Goal: Task Accomplishment & Management: Manage account settings

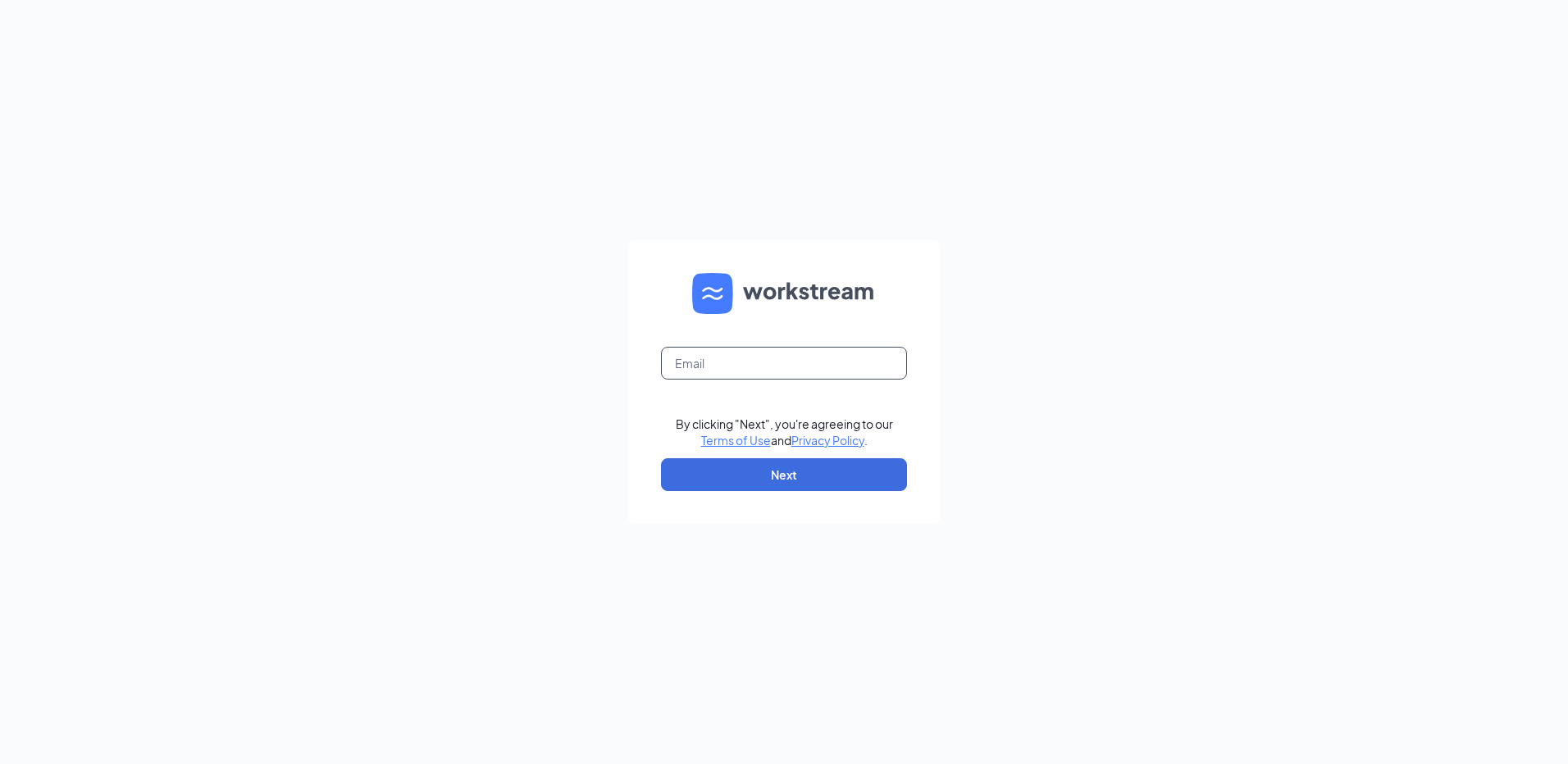
click at [707, 369] on input "text" at bounding box center [784, 363] width 246 height 32
type input "rs037287@tacobell.com"
click at [786, 473] on button "Next" at bounding box center [784, 475] width 246 height 32
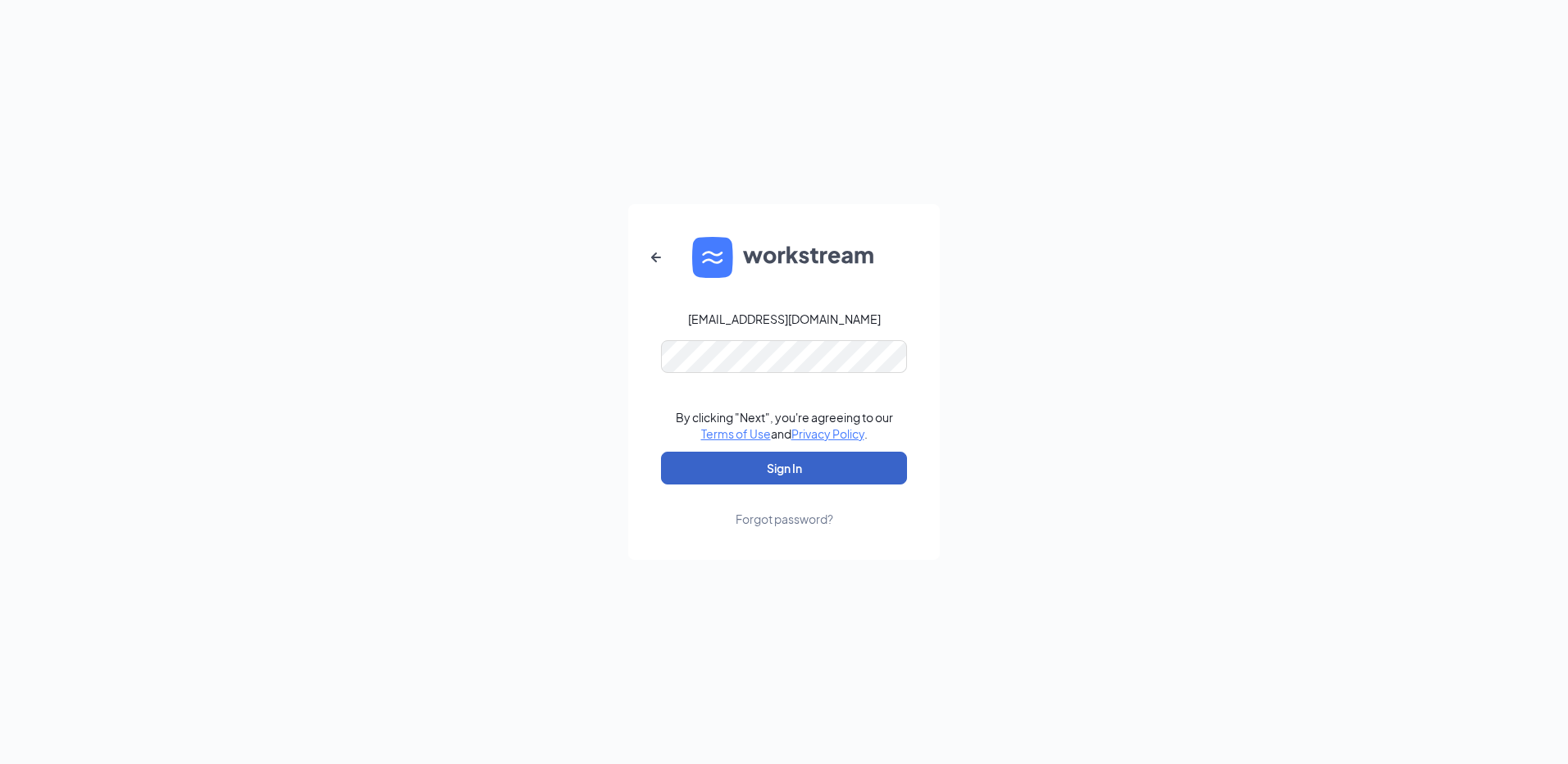
click at [773, 469] on button "Sign In" at bounding box center [784, 468] width 246 height 32
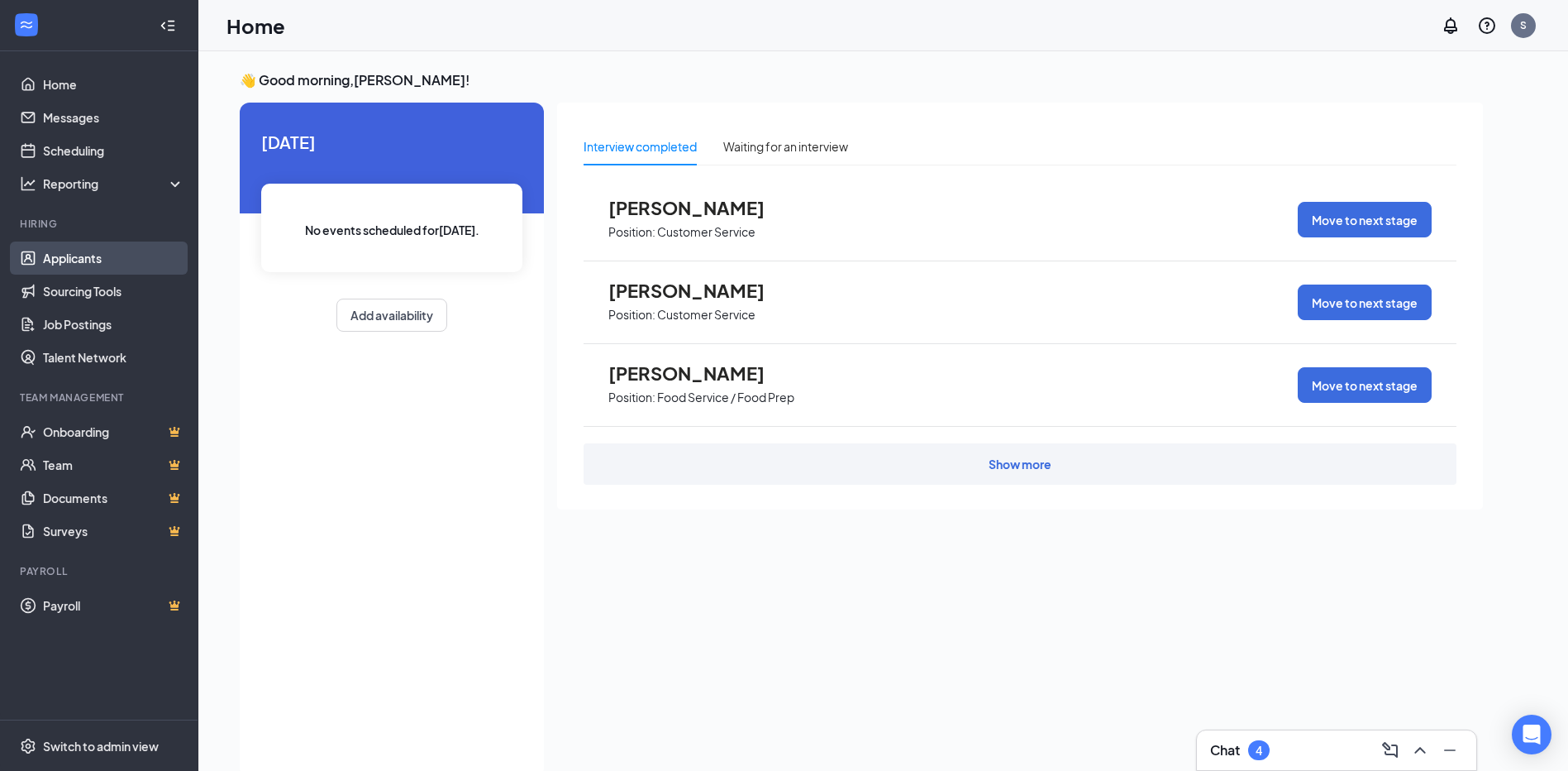
click at [65, 260] on link "Applicants" at bounding box center [114, 258] width 142 height 33
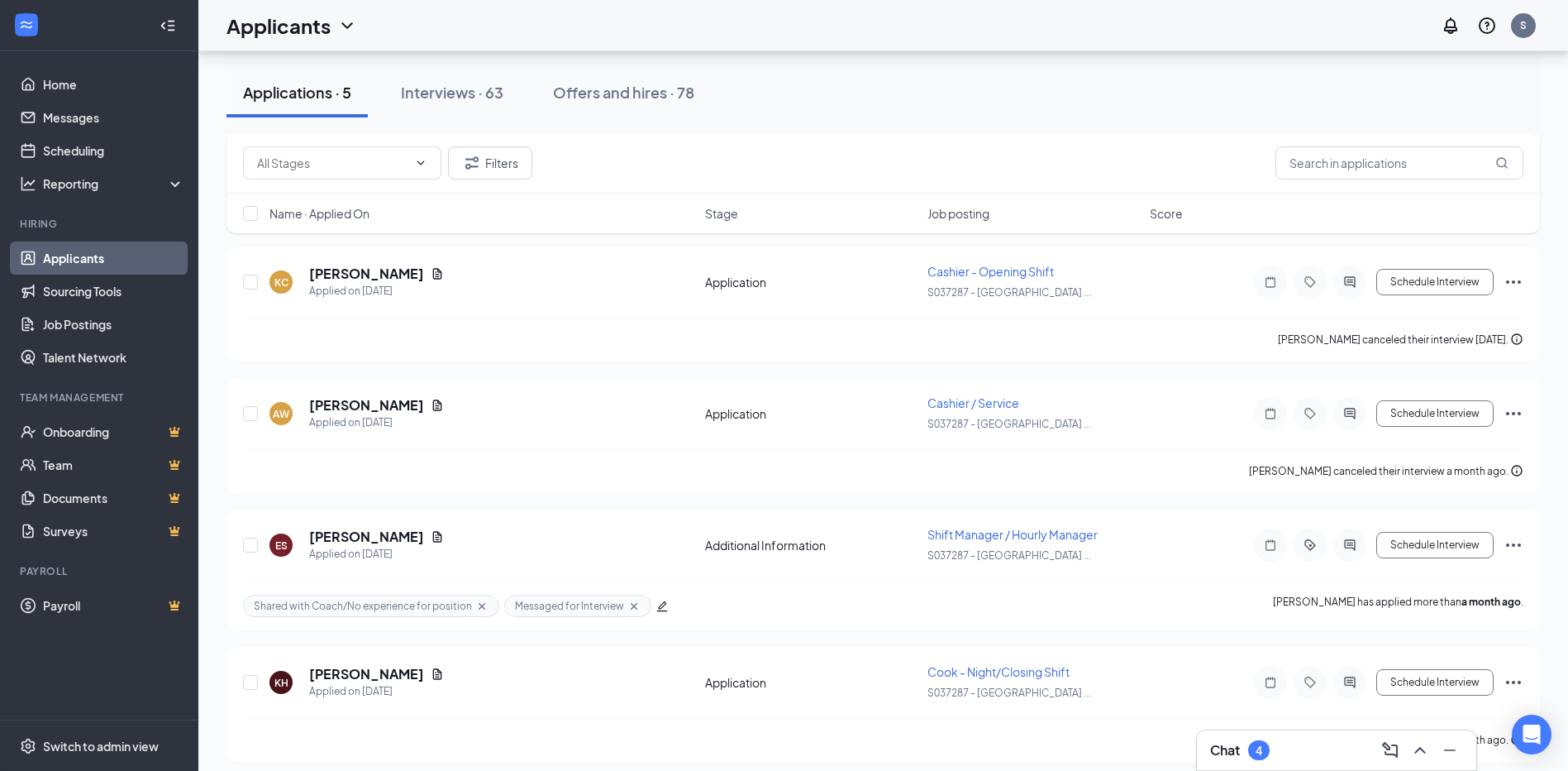
scroll to position [213, 0]
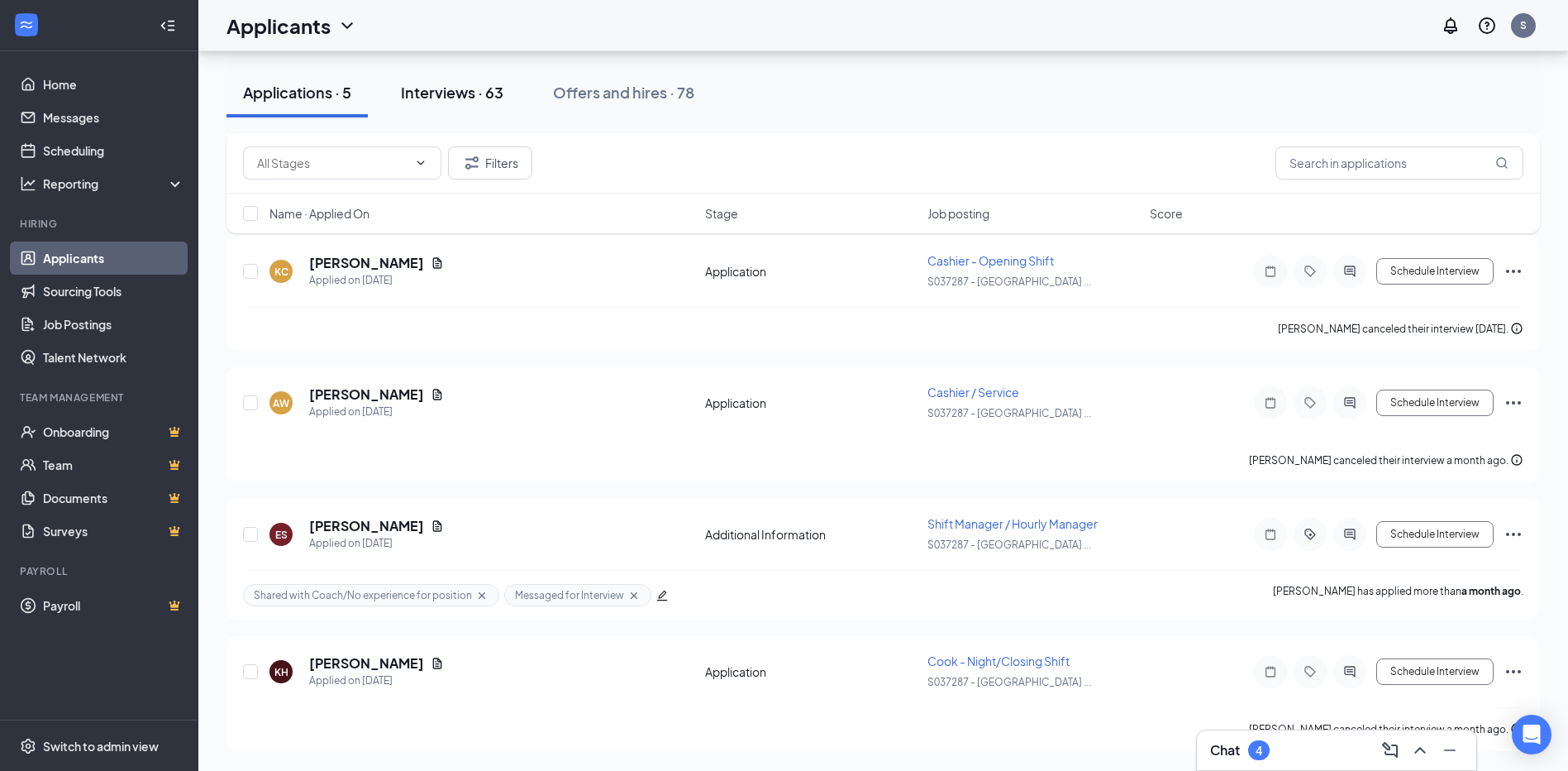
click at [491, 86] on div "Interviews · 63" at bounding box center [452, 92] width 102 height 20
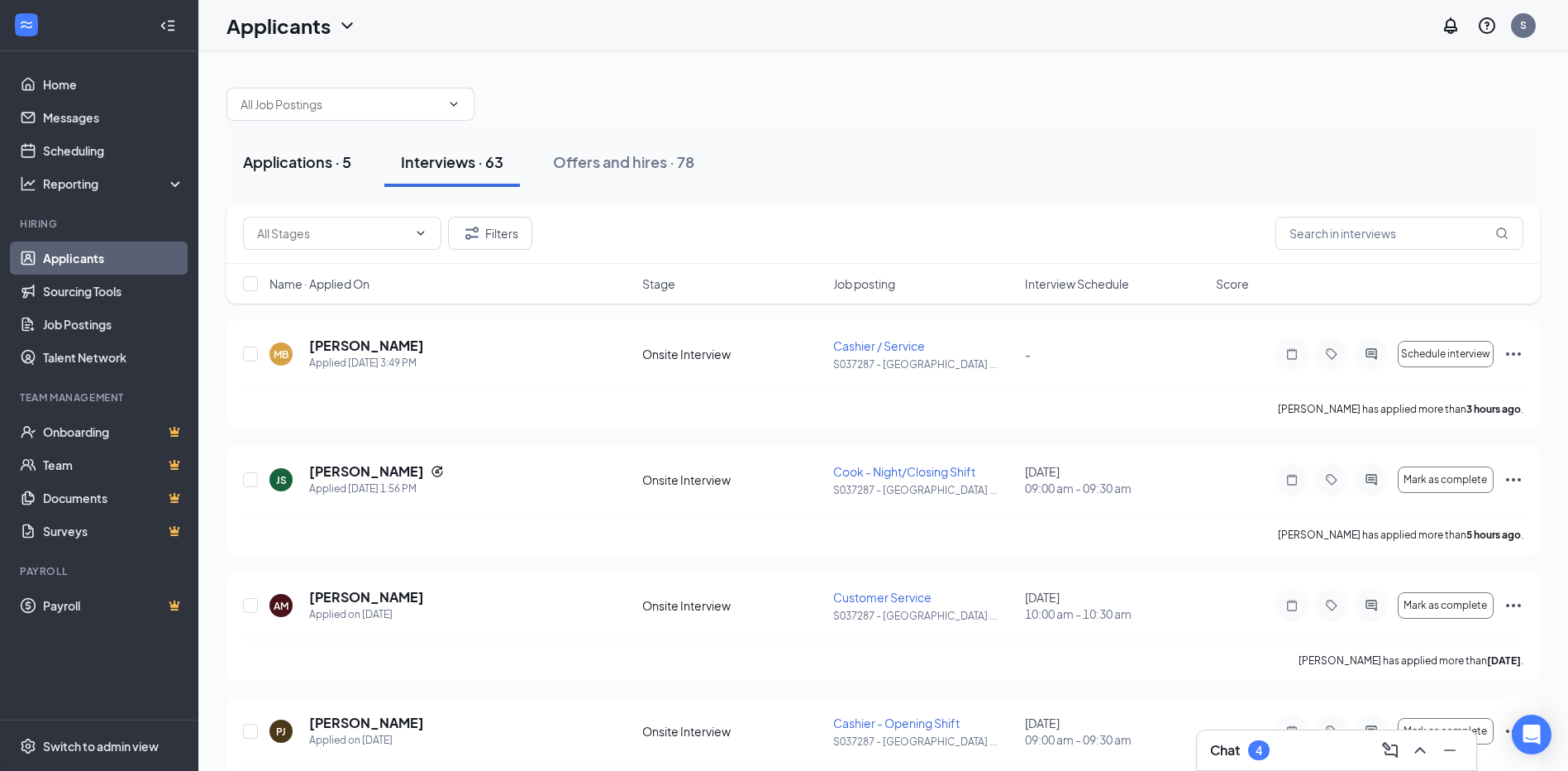
click at [289, 163] on div "Applications · 5" at bounding box center [297, 161] width 108 height 20
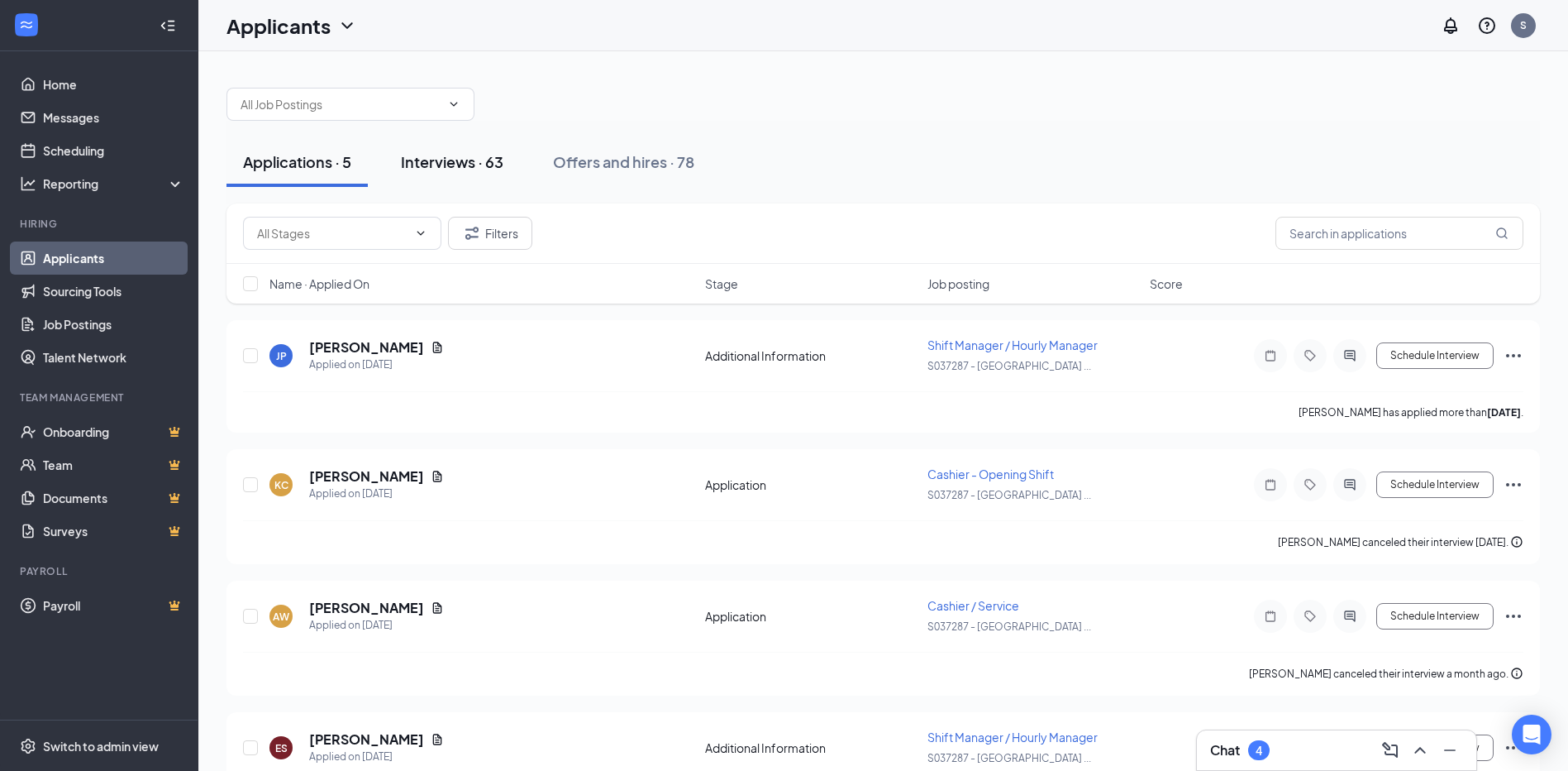
click at [457, 168] on div "Interviews · 63" at bounding box center [452, 161] width 102 height 20
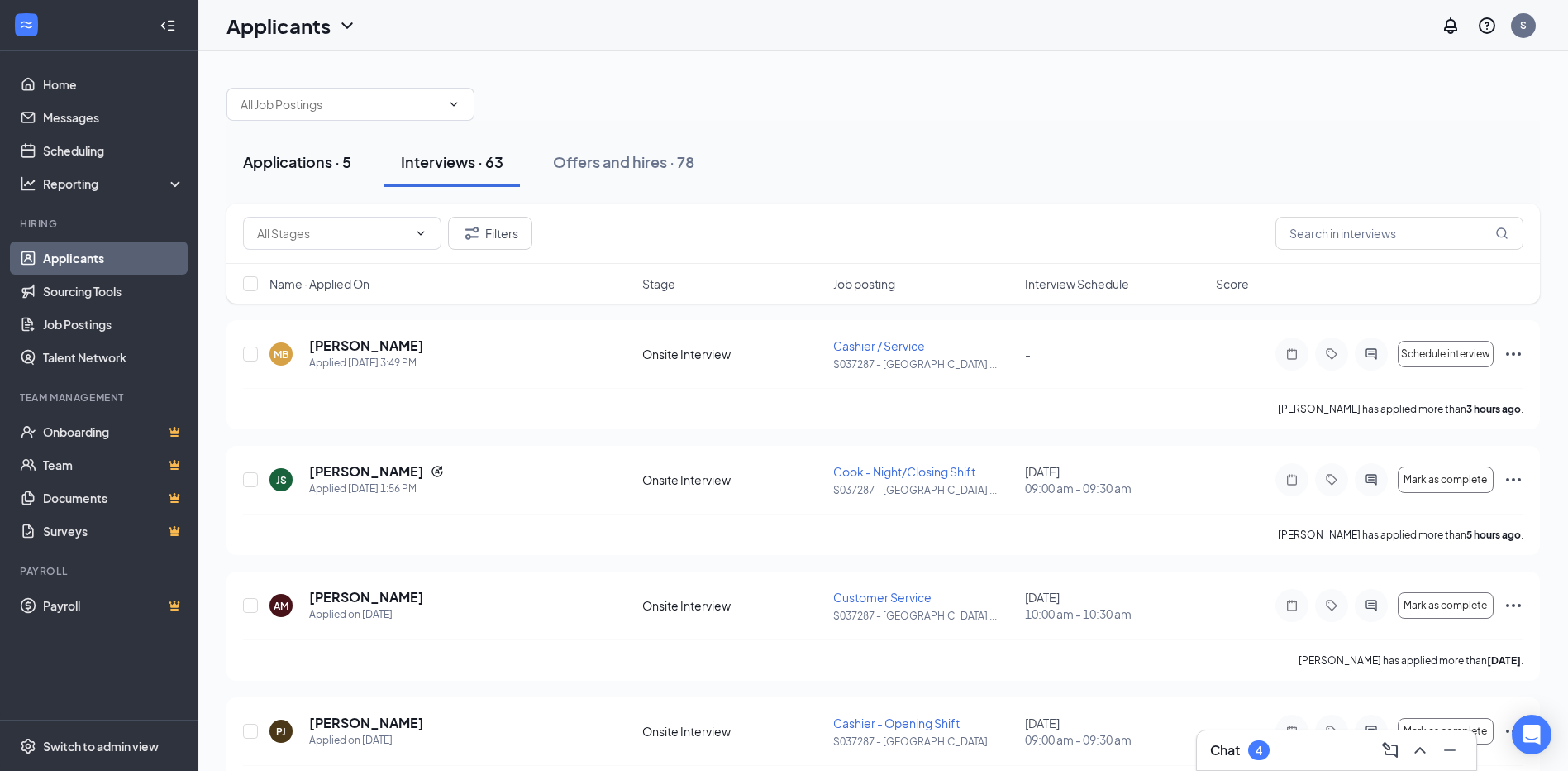
click at [294, 167] on div "Applications · 5" at bounding box center [297, 161] width 108 height 20
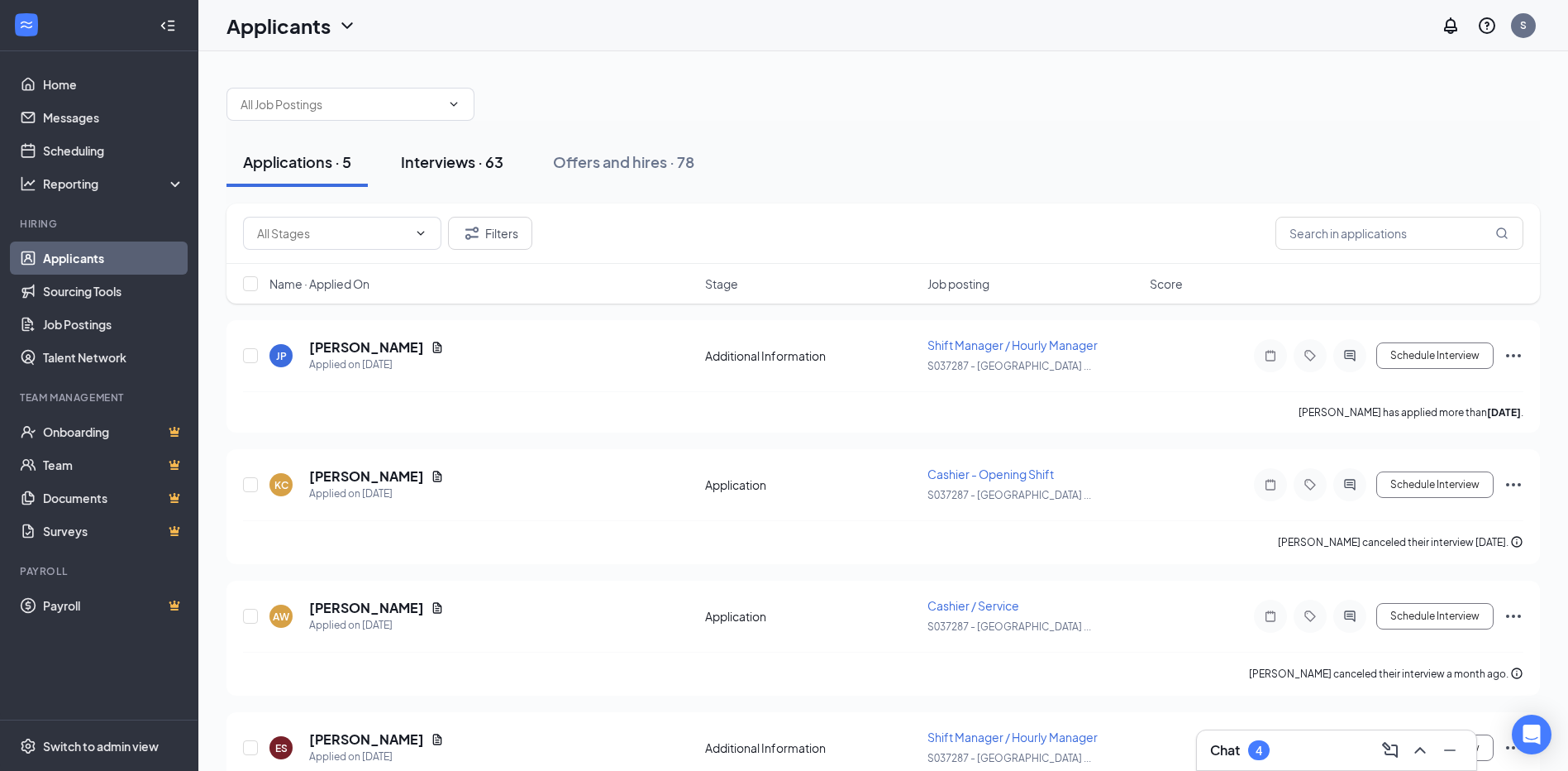
click at [477, 171] on div "Interviews · 63" at bounding box center [452, 161] width 102 height 20
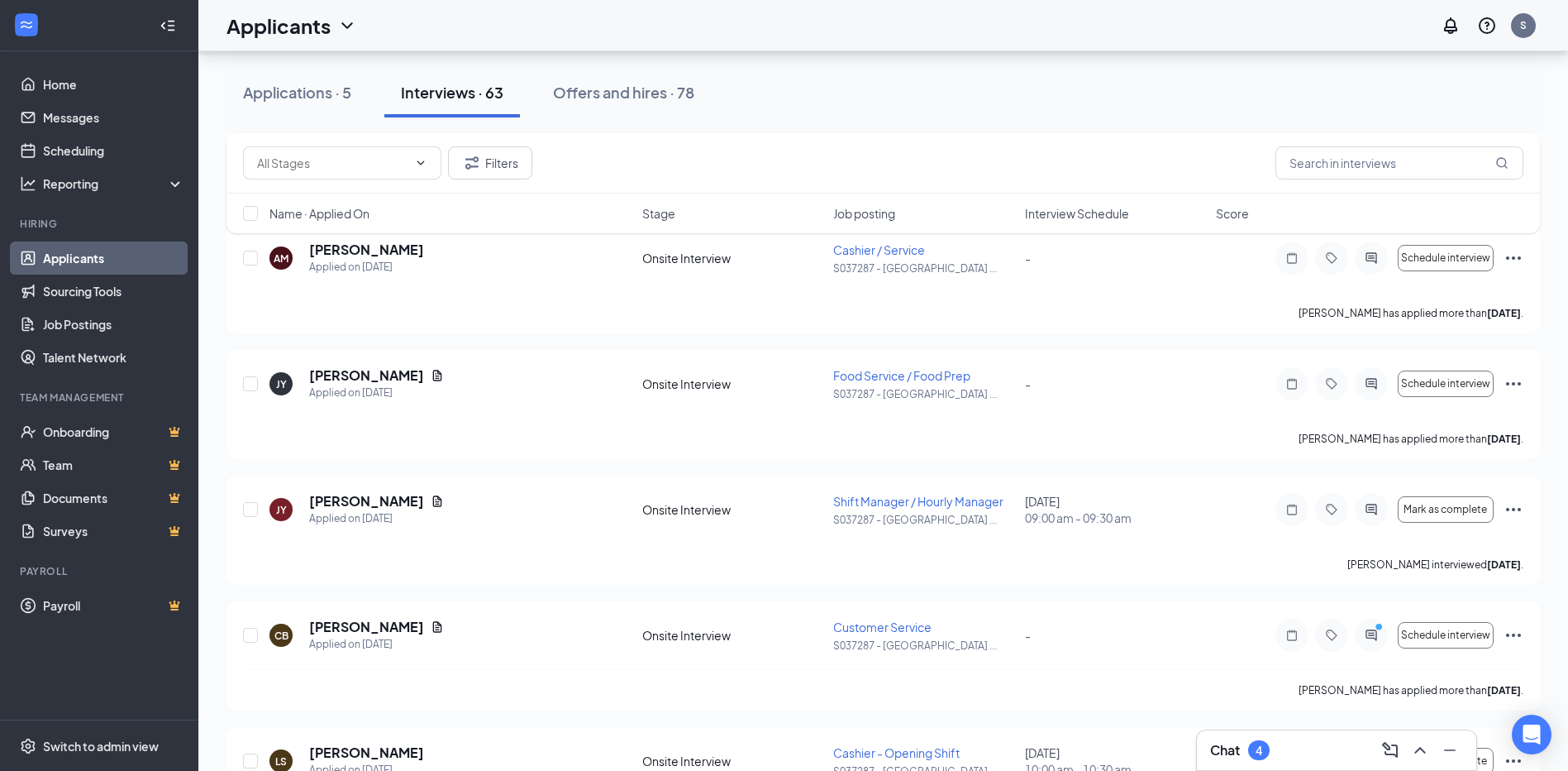
scroll to position [4135, 0]
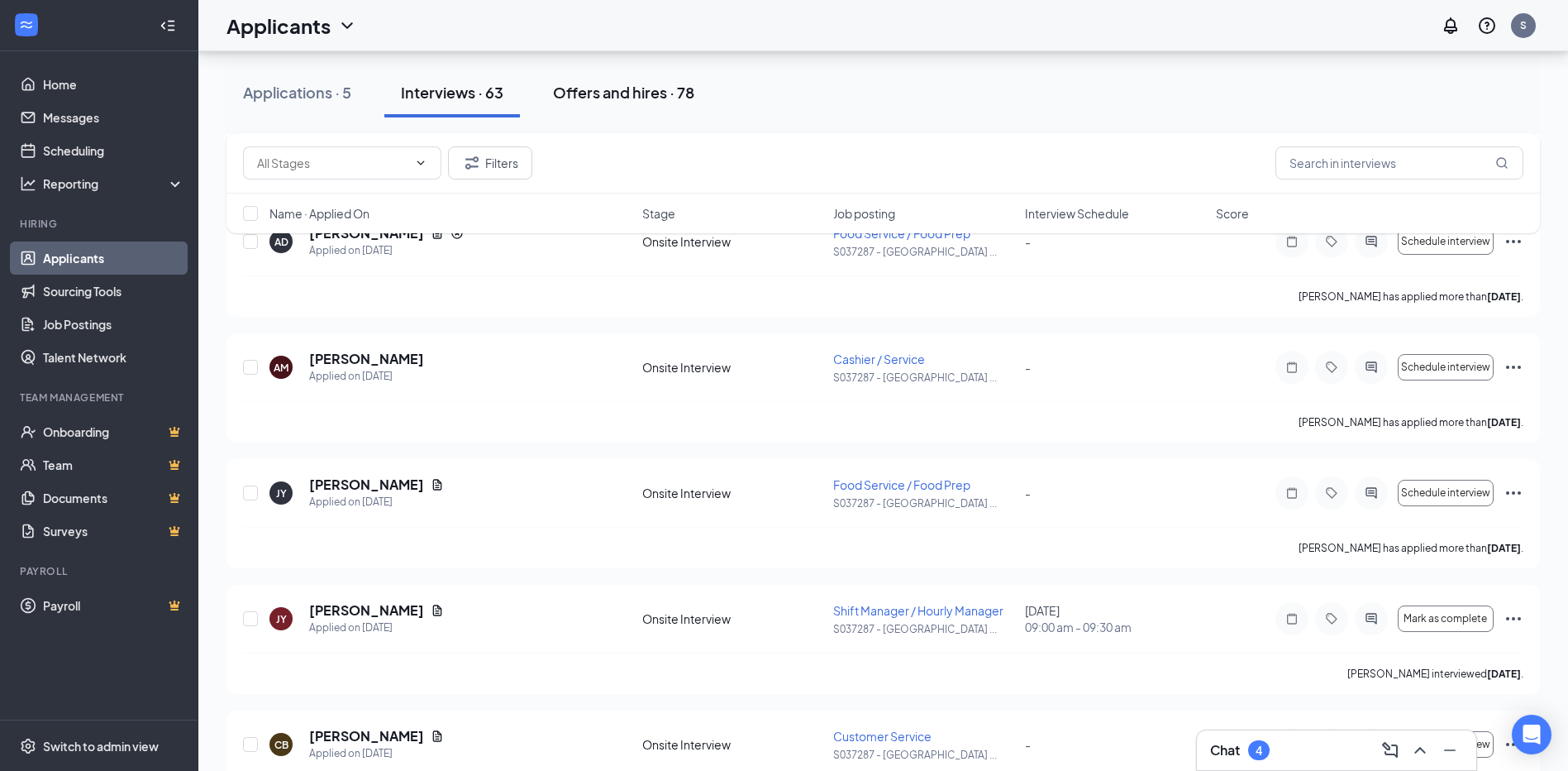
click at [615, 91] on div "Offers and hires · 78" at bounding box center [623, 92] width 142 height 20
